Goal: Find specific page/section: Find specific page/section

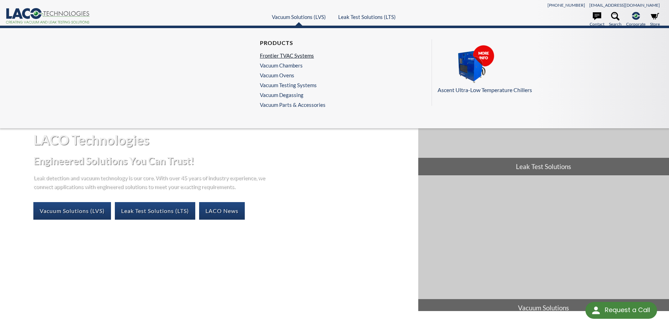
click at [292, 55] on link "Frontier TVAC Systems" at bounding box center [291, 55] width 62 height 6
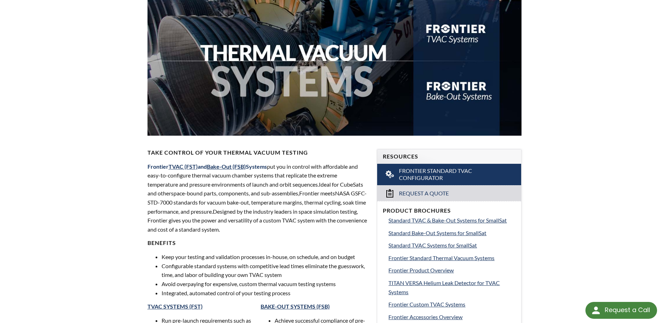
select select "Language Translate Widget"
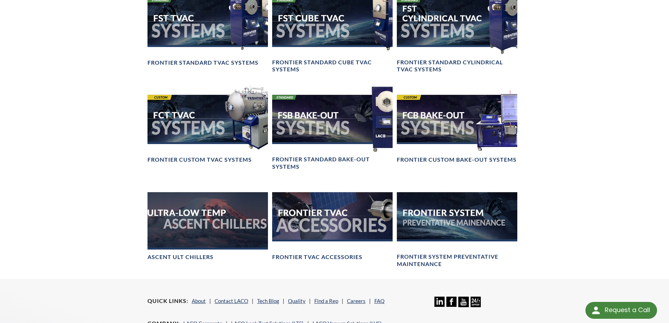
scroll to position [527, 0]
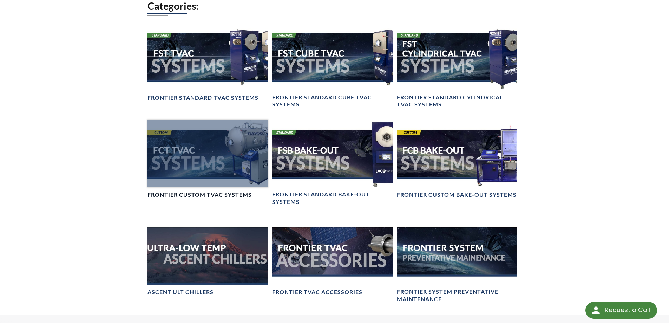
click at [204, 176] on div at bounding box center [207, 154] width 120 height 68
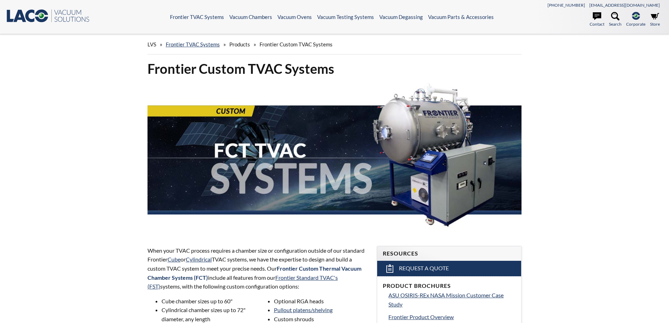
select select "Language Translate Widget"
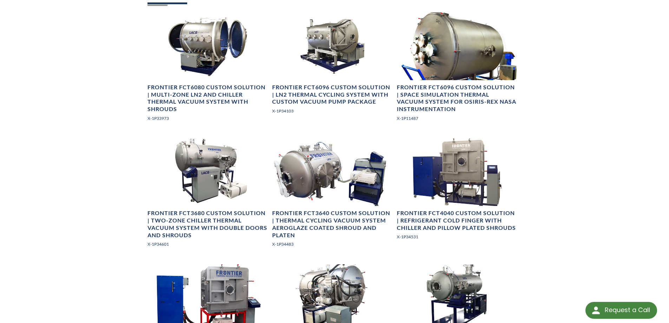
scroll to position [351, 0]
